Goal: Task Accomplishment & Management: Manage account settings

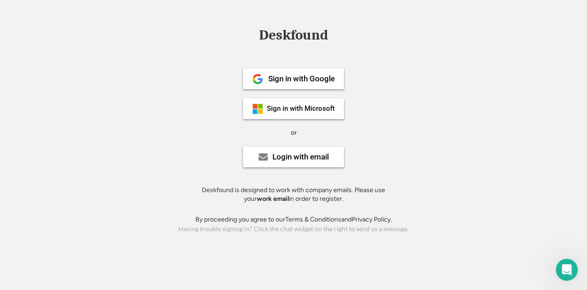
click at [436, 133] on div "Deskfound Sign in with Google Sign in with Microsoft or Login with email Deskfo…" at bounding box center [293, 131] width 587 height 207
click at [304, 155] on div "Login with email" at bounding box center [301, 157] width 56 height 8
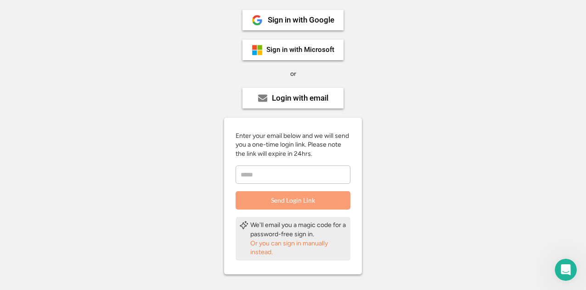
scroll to position [92, 0]
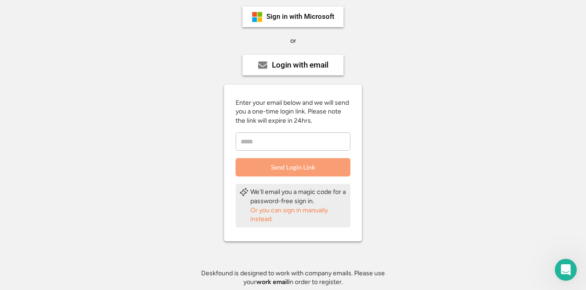
click at [280, 138] on input "email" at bounding box center [292, 141] width 115 height 18
type input "**********"
click at [290, 169] on button "Send Login Link" at bounding box center [292, 167] width 115 height 18
click at [310, 144] on input "email" at bounding box center [292, 141] width 115 height 18
type input "**********"
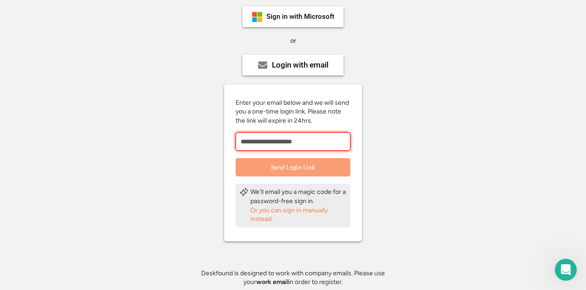
click at [311, 166] on button "Send Login Link" at bounding box center [292, 167] width 115 height 18
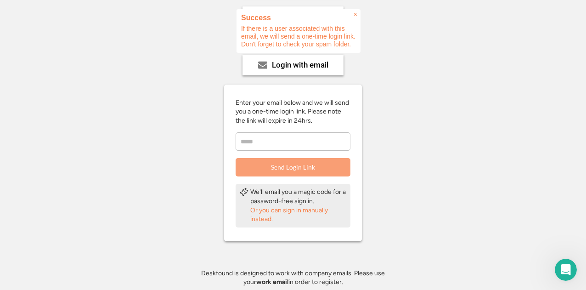
click at [355, 15] on span "×" at bounding box center [355, 15] width 4 height 8
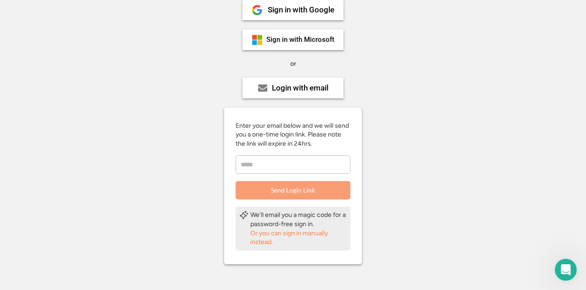
scroll to position [120, 0]
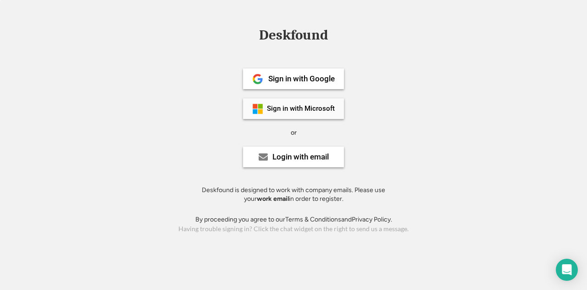
click at [319, 108] on div "Sign in with Microsoft" at bounding box center [301, 108] width 68 height 7
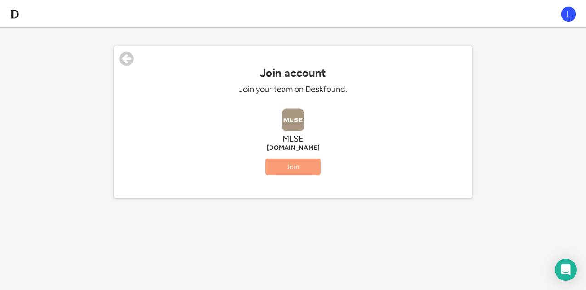
click at [303, 166] on button "Join" at bounding box center [292, 166] width 55 height 17
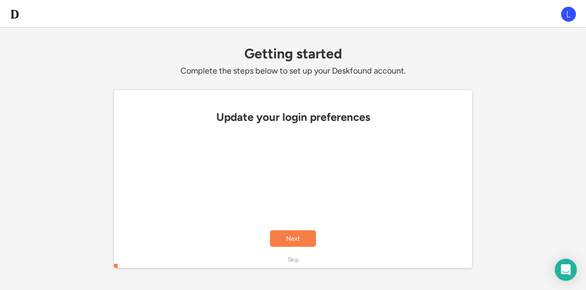
scroll to position [92, 0]
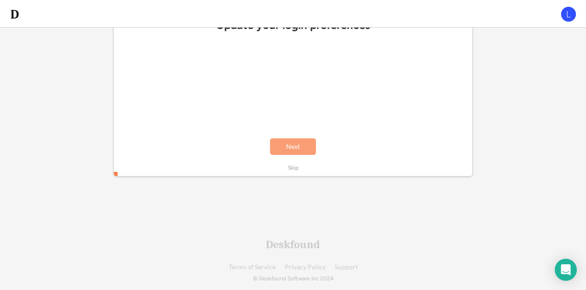
click at [299, 149] on button "Next" at bounding box center [293, 146] width 46 height 17
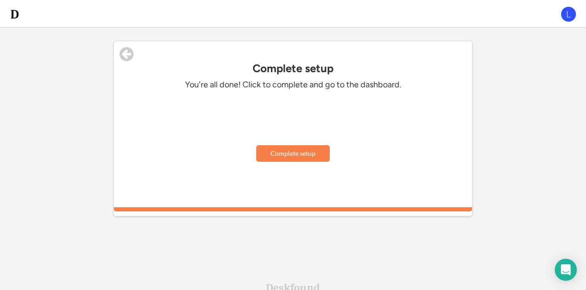
scroll to position [0, 0]
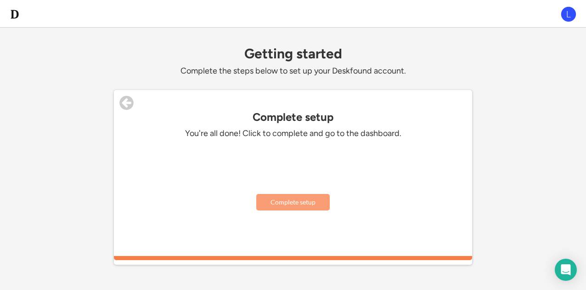
click at [305, 205] on button "Complete setup" at bounding box center [292, 202] width 73 height 17
